Goal: Check status: Check status

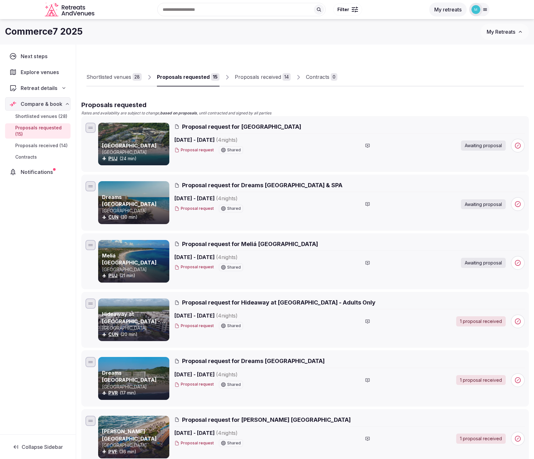
click at [45, 144] on span "Proposals received (14)" at bounding box center [41, 145] width 52 height 6
